Goal: Check status: Check status

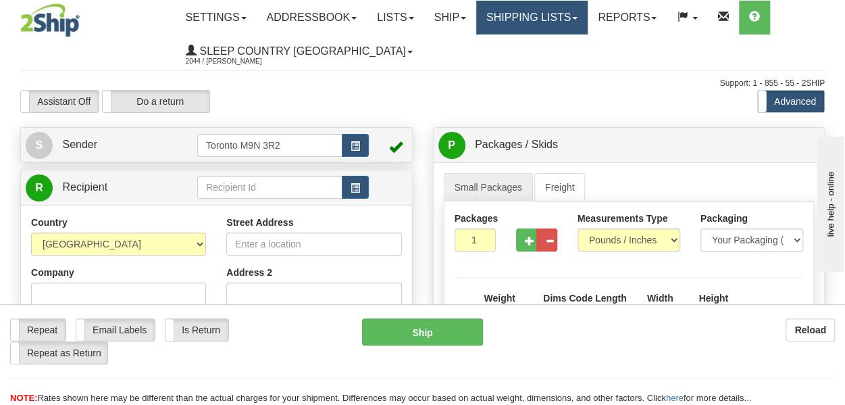
click at [533, 11] on link "Shipping lists" at bounding box center [532, 18] width 112 height 34
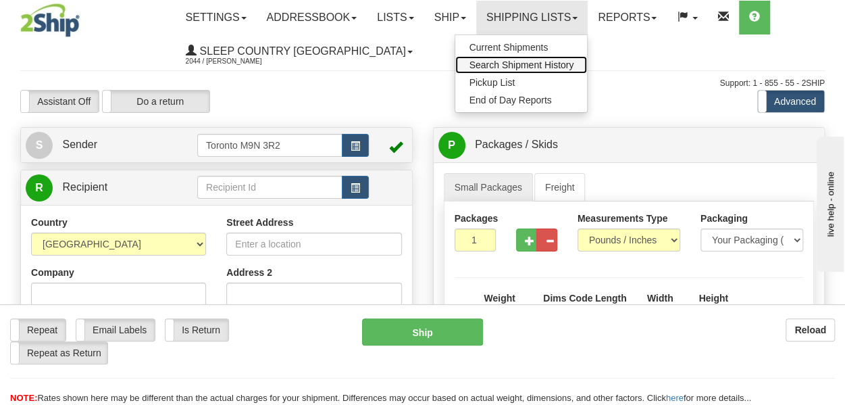
click at [538, 63] on span "Search Shipment History" at bounding box center [521, 64] width 105 height 11
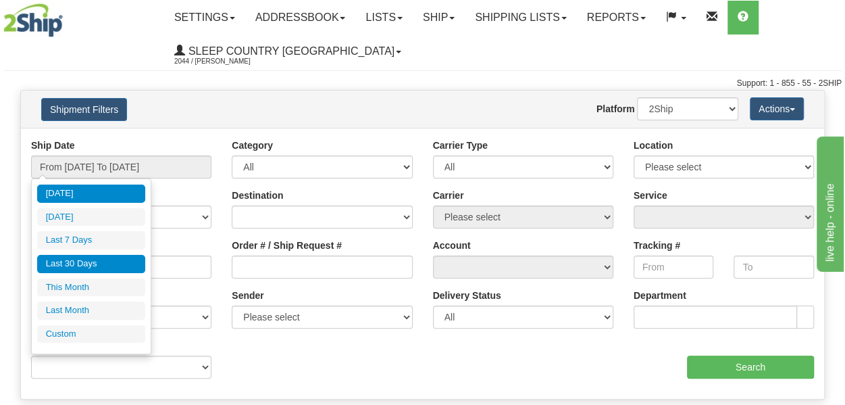
click at [84, 267] on li "Last 30 Days" at bounding box center [91, 264] width 108 height 18
type input "From [DATE] To [DATE]"
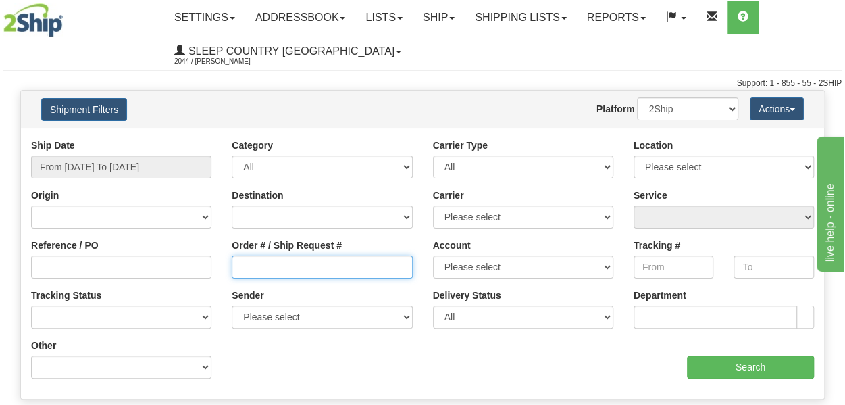
click at [265, 266] on input "Order # / Ship Request #" at bounding box center [322, 266] width 180 height 23
paste input "74I003846"
type input "74I003846"
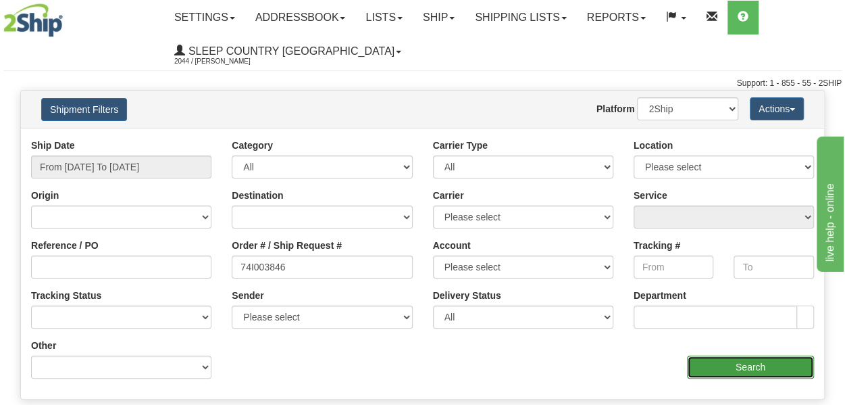
click at [764, 367] on input "Search" at bounding box center [750, 366] width 127 height 23
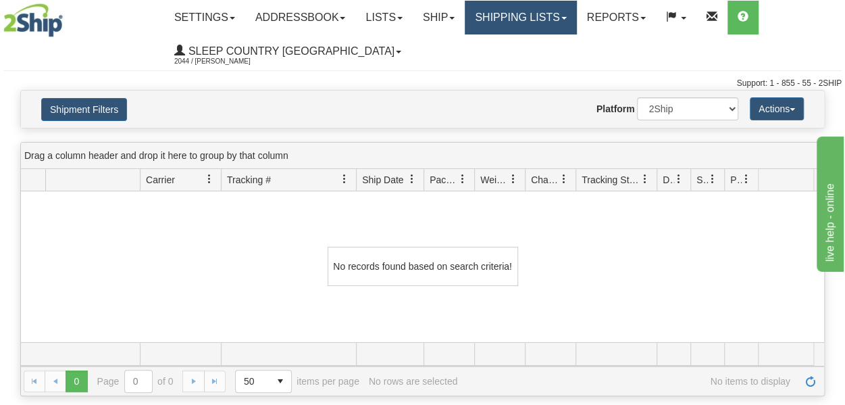
click at [511, 21] on link "Shipping lists" at bounding box center [521, 18] width 112 height 34
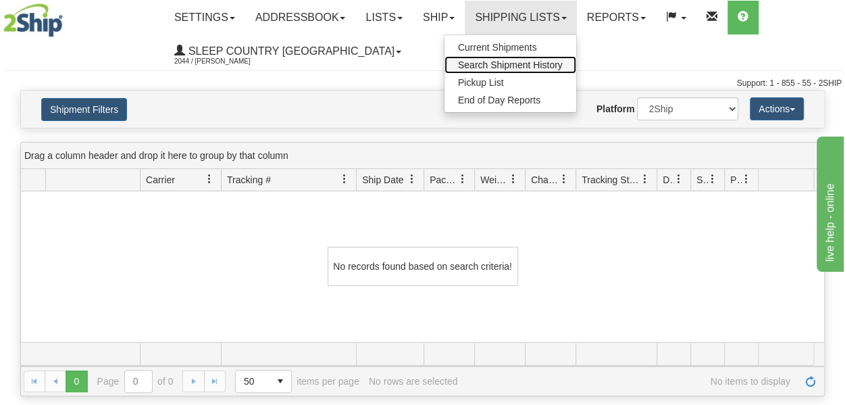
click at [507, 64] on span "Search Shipment History" at bounding box center [510, 64] width 105 height 11
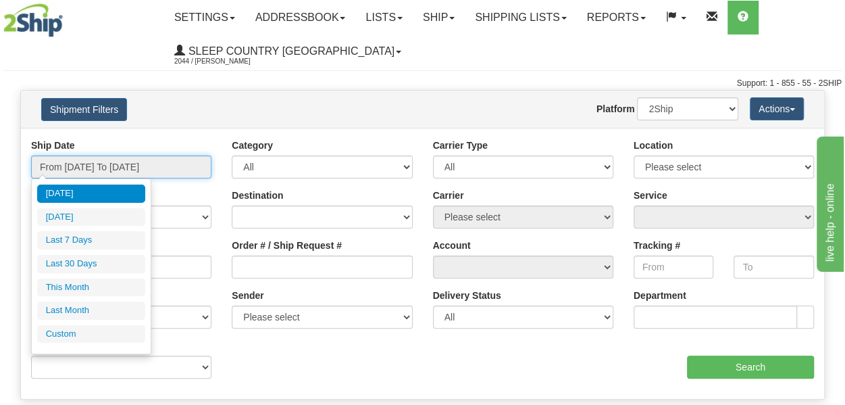
click at [105, 168] on input "From [DATE] To [DATE]" at bounding box center [121, 166] width 180 height 23
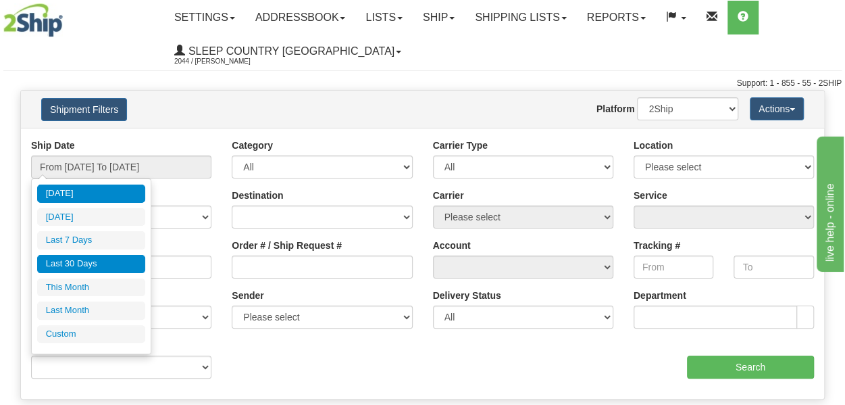
click at [70, 264] on li "Last 30 Days" at bounding box center [91, 264] width 108 height 18
type input "From [DATE] To [DATE]"
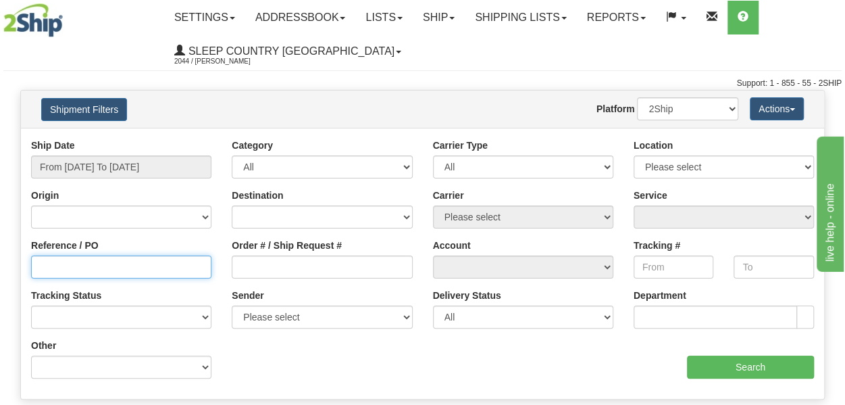
click at [70, 268] on input "Reference / PO" at bounding box center [121, 266] width 180 height 23
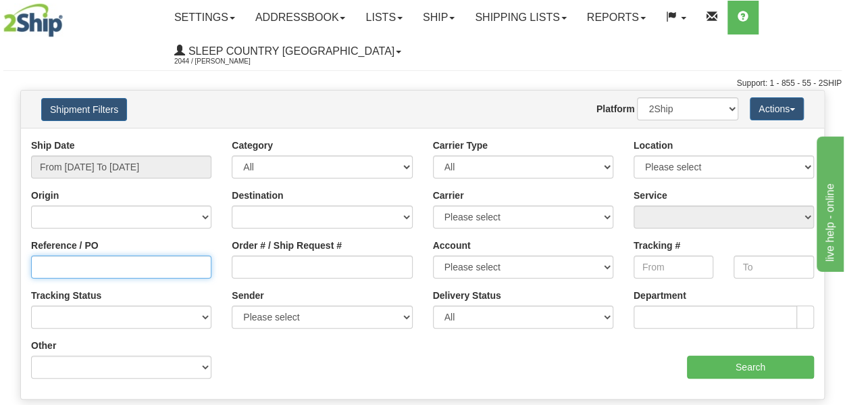
paste input "74I003846"
type input "74I003846"
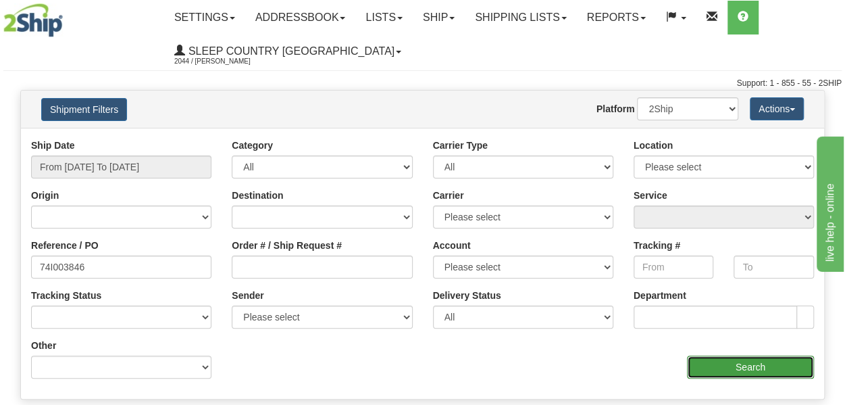
click at [718, 366] on input "Search" at bounding box center [750, 366] width 127 height 23
